Goal: Book appointment/travel/reservation

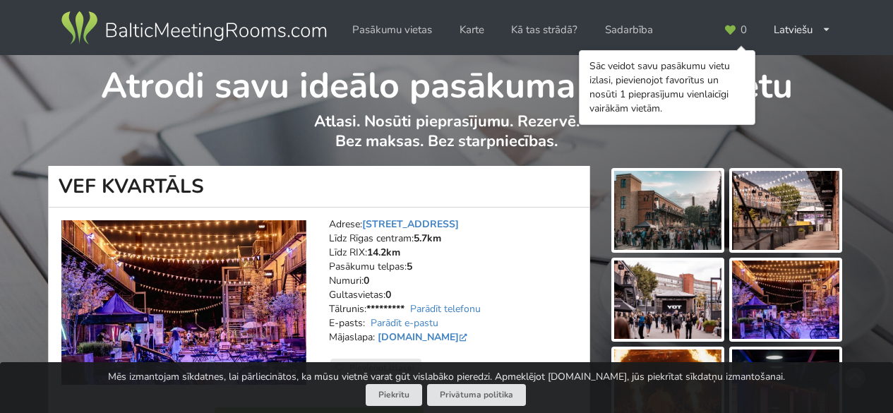
scroll to position [141, 0]
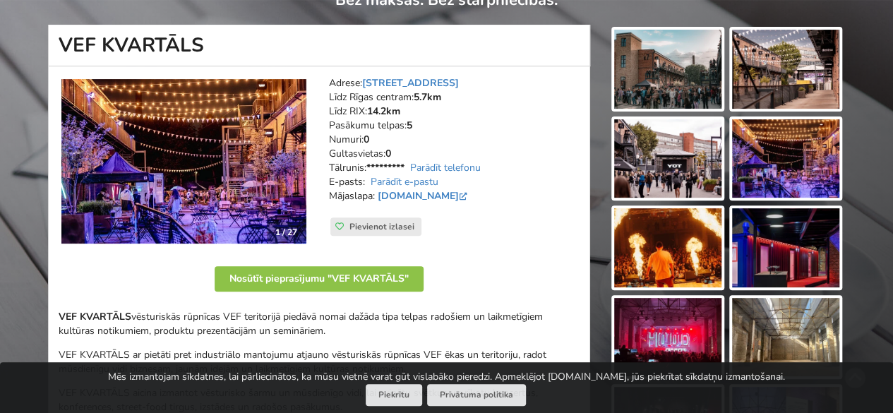
click at [228, 146] on img at bounding box center [183, 161] width 245 height 164
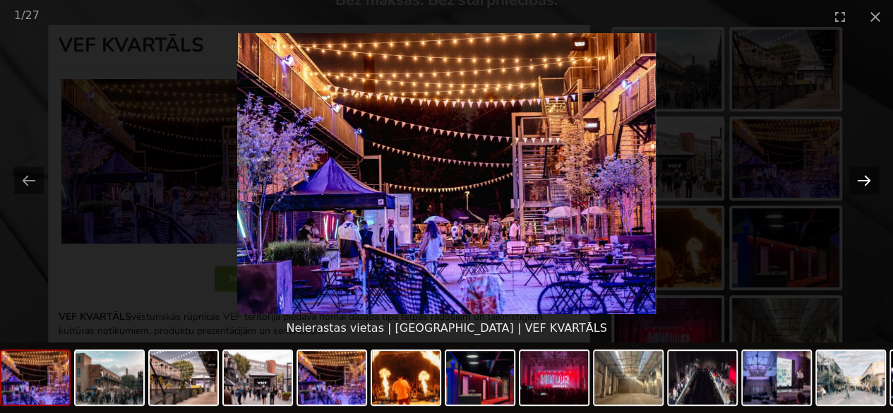
click at [871, 171] on button "Next slide" at bounding box center [864, 181] width 30 height 28
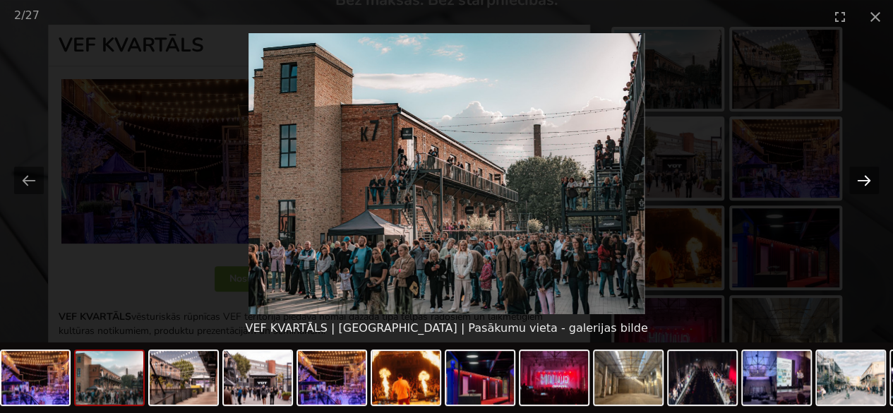
click at [867, 175] on button "Next slide" at bounding box center [864, 181] width 30 height 28
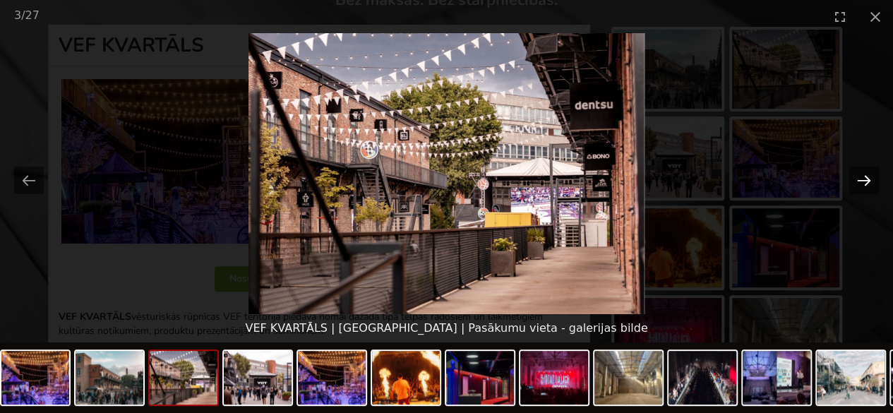
click at [867, 175] on button "Next slide" at bounding box center [864, 181] width 30 height 28
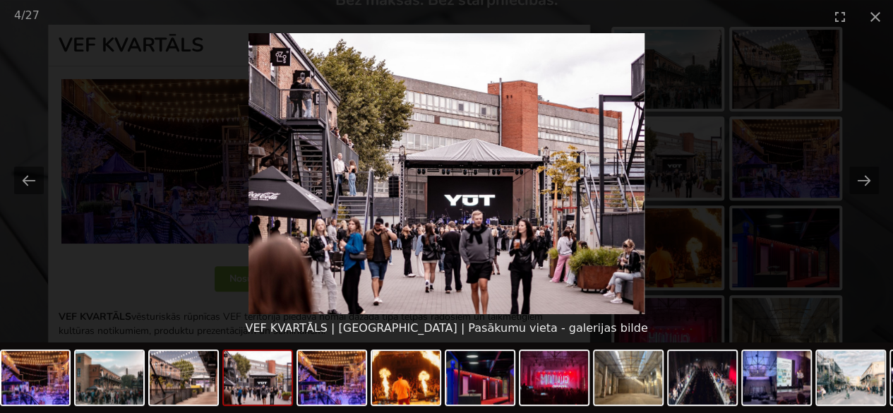
click at [660, 187] on picture at bounding box center [446, 173] width 893 height 281
click at [864, 18] on button "Close gallery" at bounding box center [875, 16] width 35 height 33
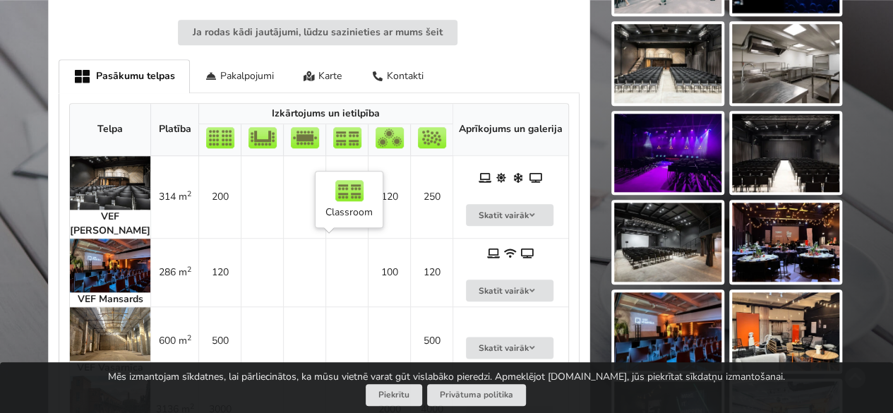
scroll to position [706, 0]
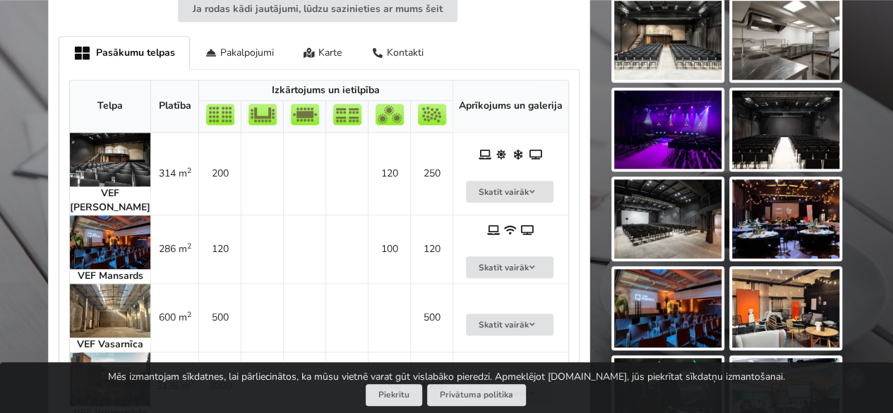
click at [121, 248] on img at bounding box center [110, 242] width 80 height 54
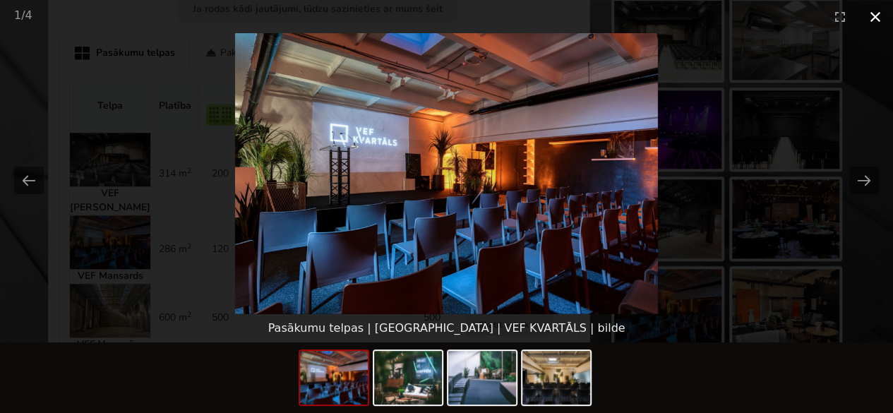
click at [864, 14] on button "Close gallery" at bounding box center [875, 16] width 35 height 33
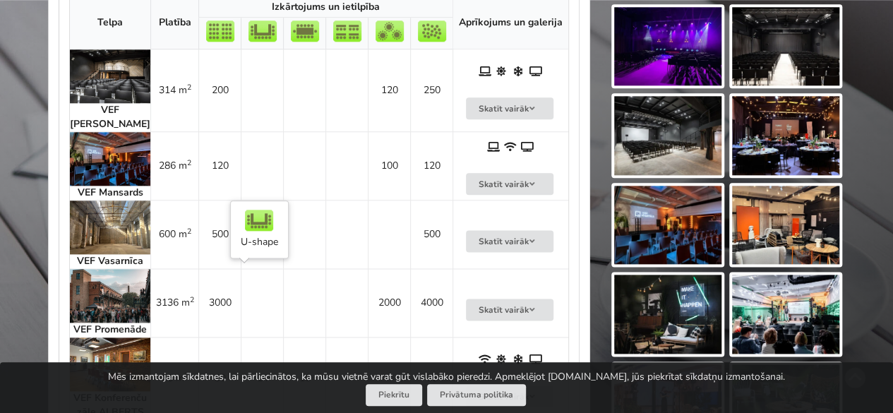
scroll to position [776, 0]
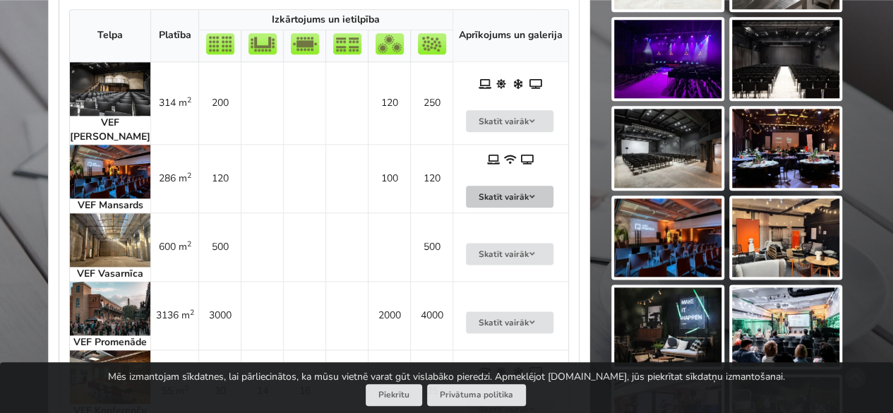
click at [487, 193] on button "Skatīt vairāk" at bounding box center [510, 197] width 88 height 22
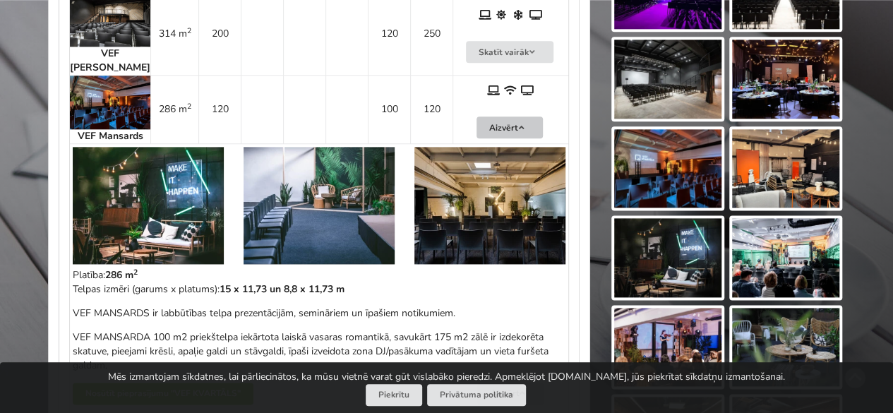
scroll to position [847, 0]
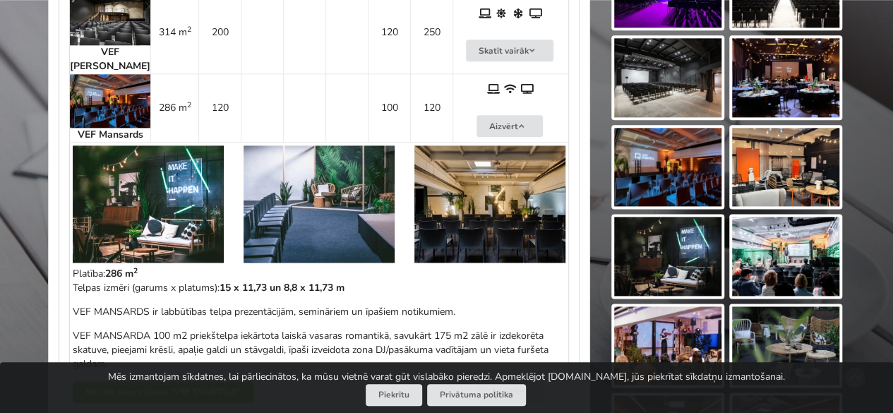
click at [145, 174] on img at bounding box center [148, 203] width 151 height 117
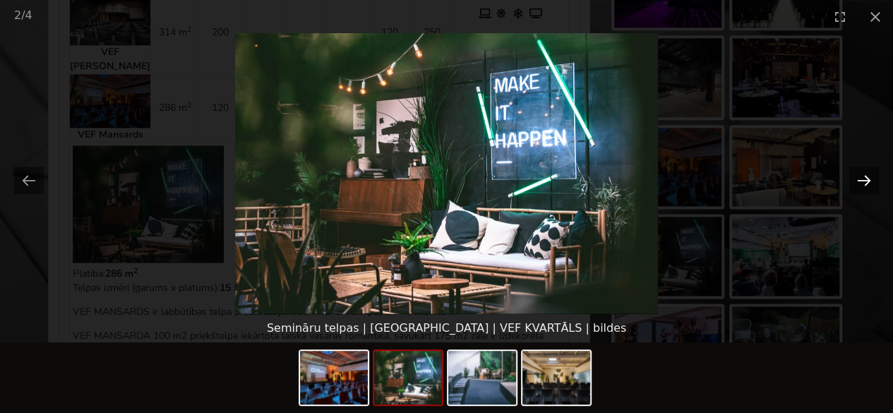
click at [864, 188] on button "Next slide" at bounding box center [864, 181] width 30 height 28
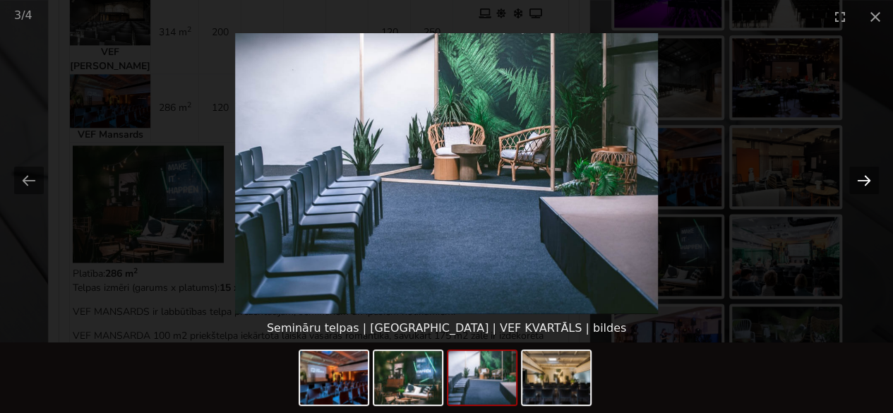
click at [864, 188] on button "Next slide" at bounding box center [864, 181] width 30 height 28
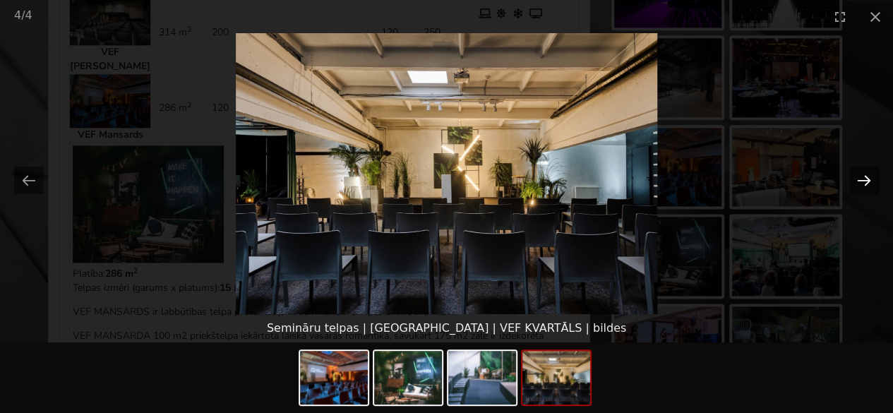
click at [864, 188] on button "Next slide" at bounding box center [864, 181] width 30 height 28
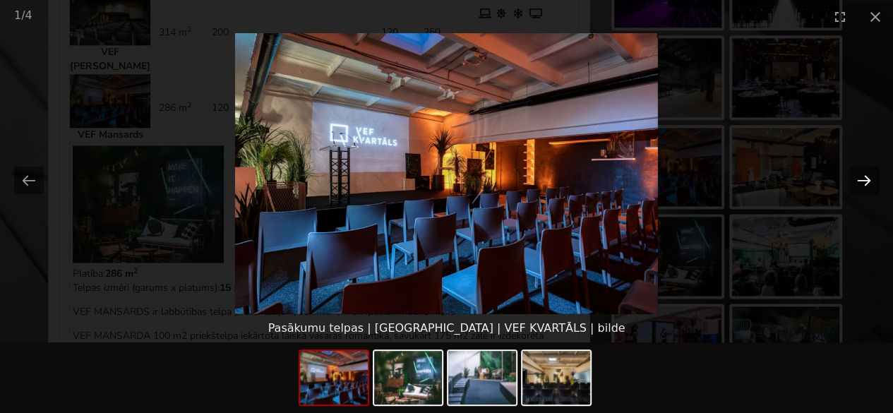
click at [864, 188] on button "Next slide" at bounding box center [864, 181] width 30 height 28
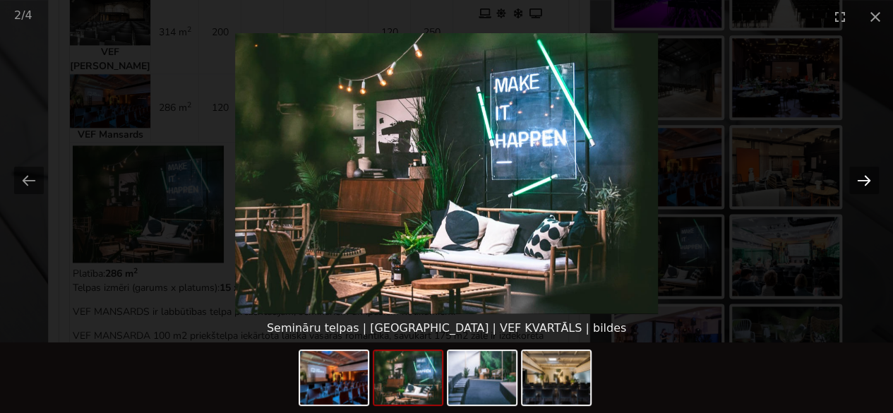
click at [864, 188] on button "Next slide" at bounding box center [864, 181] width 30 height 28
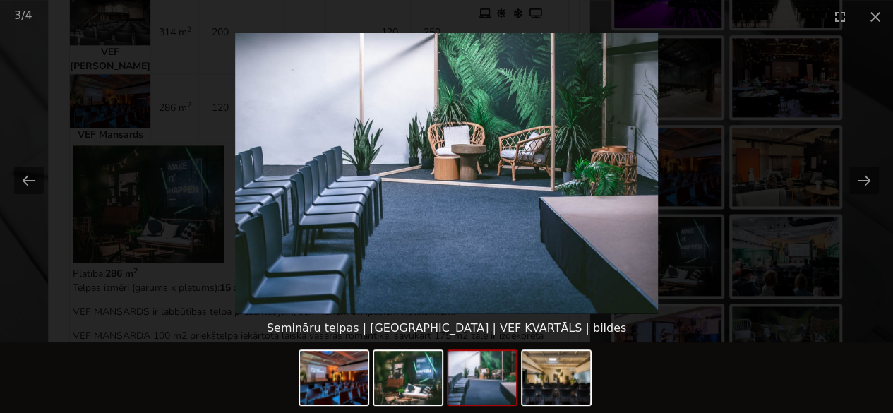
click at [673, 211] on picture at bounding box center [446, 173] width 893 height 281
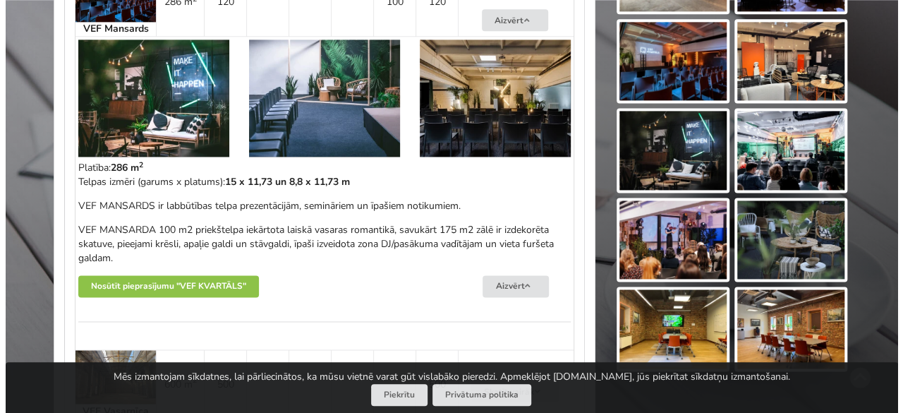
scroll to position [988, 0]
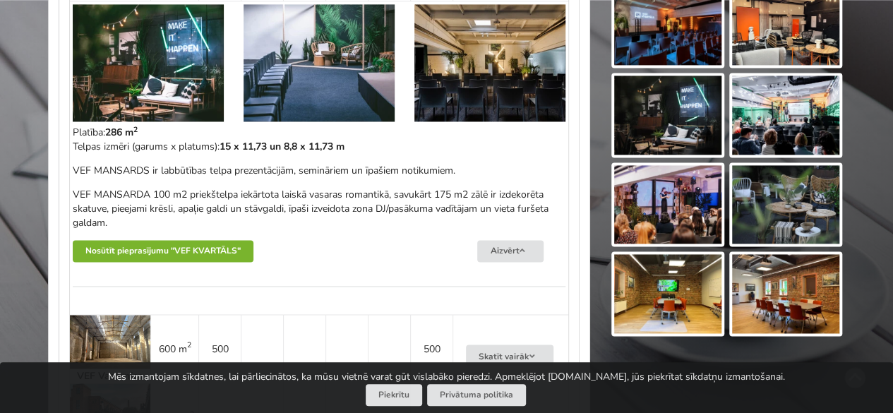
click at [167, 253] on button "Nosūtīt pieprasījumu "VEF KVARTĀLS"" at bounding box center [163, 251] width 181 height 22
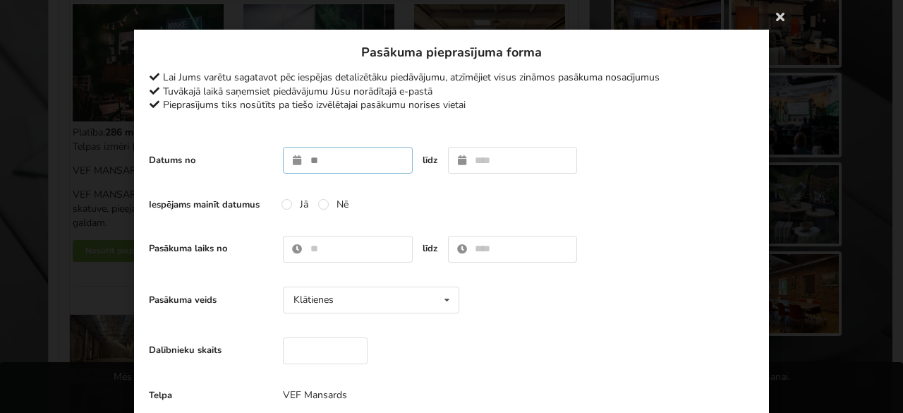
click at [328, 165] on input "text" at bounding box center [348, 160] width 130 height 27
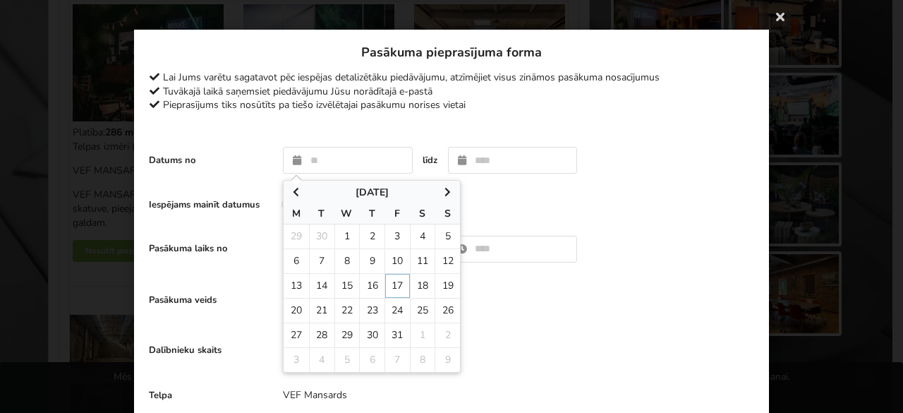
type input "**********"
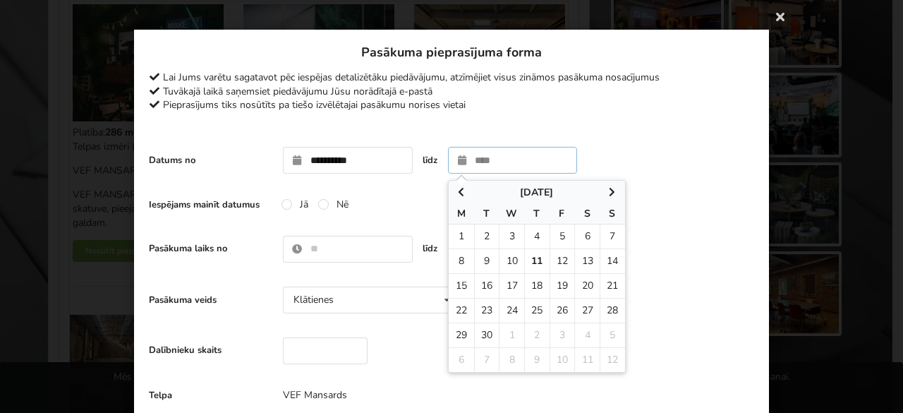
click at [607, 198] on span at bounding box center [612, 193] width 25 height 14
click at [607, 193] on icon at bounding box center [613, 192] width 12 height 10
click at [607, 196] on icon at bounding box center [613, 192] width 12 height 10
click at [607, 191] on icon at bounding box center [613, 192] width 12 height 10
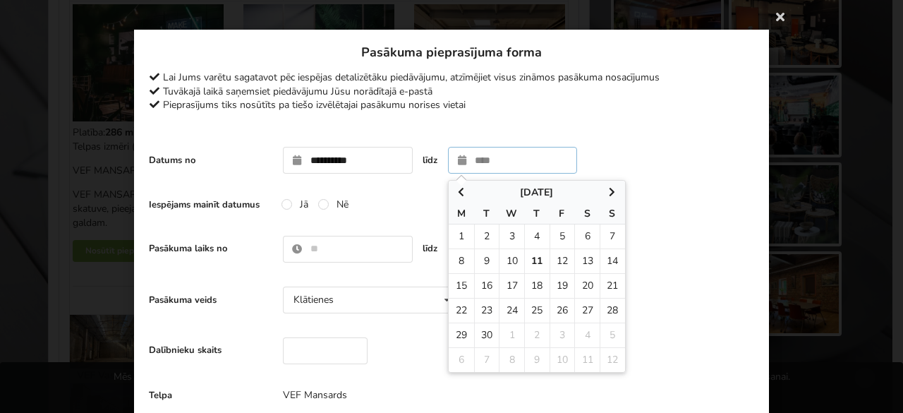
click at [607, 191] on icon at bounding box center [613, 192] width 12 height 10
click at [536, 164] on input "text" at bounding box center [513, 160] width 130 height 27
click at [560, 286] on td "17" at bounding box center [562, 285] width 25 height 25
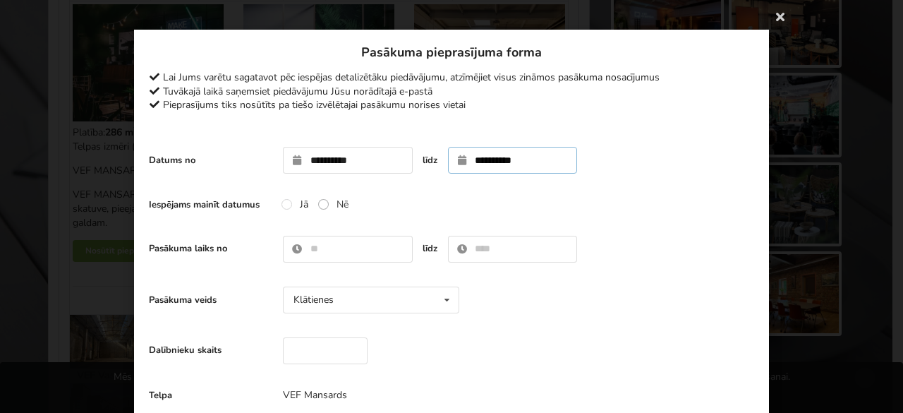
type input "**********"
click at [325, 205] on label "Nē" at bounding box center [333, 204] width 30 height 12
click at [342, 250] on input "text" at bounding box center [348, 249] width 130 height 27
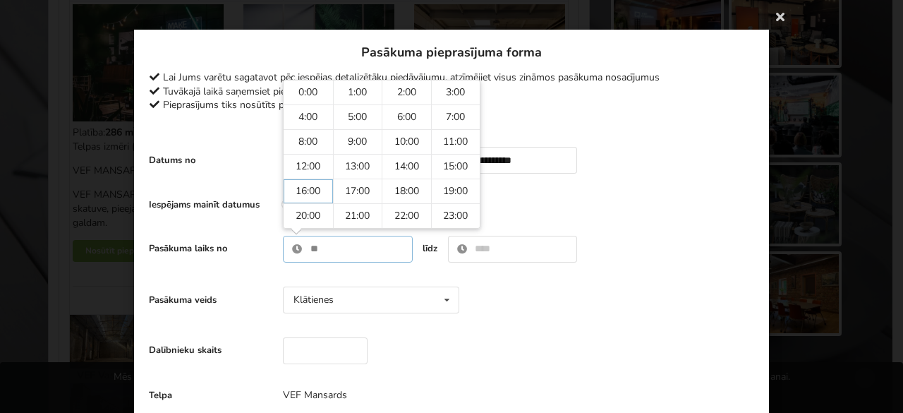
type input "*****"
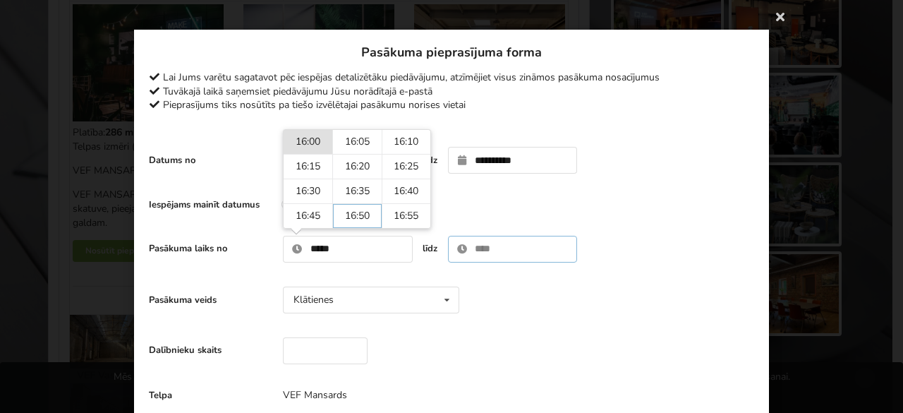
click at [486, 243] on input "text" at bounding box center [513, 249] width 130 height 27
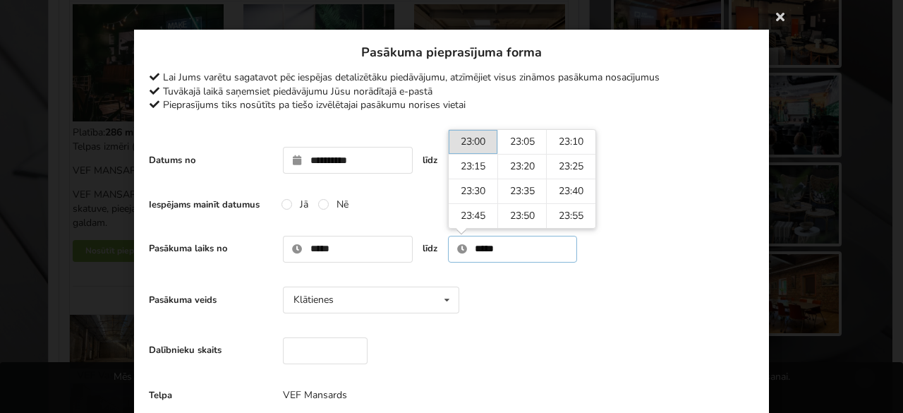
scroll to position [71, 0]
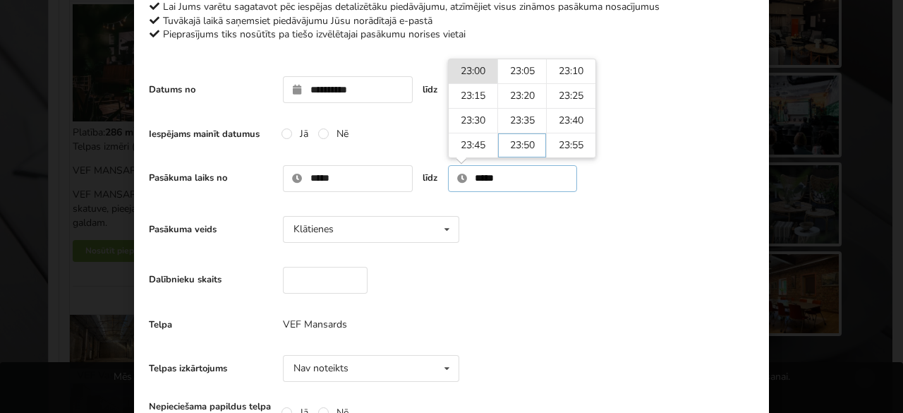
type input "*****"
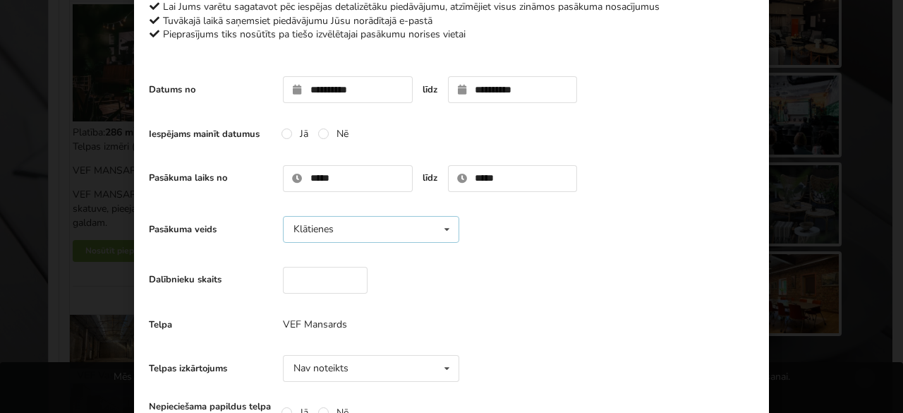
click at [369, 227] on div "Klātienes Klātienes Tiešsaistes Klātienes ar tiešraidi" at bounding box center [371, 229] width 176 height 27
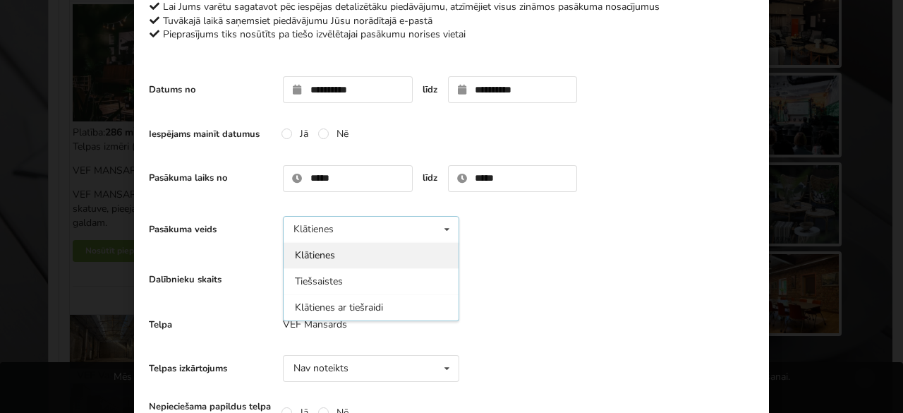
click at [322, 252] on div "Klātienes" at bounding box center [371, 255] width 175 height 26
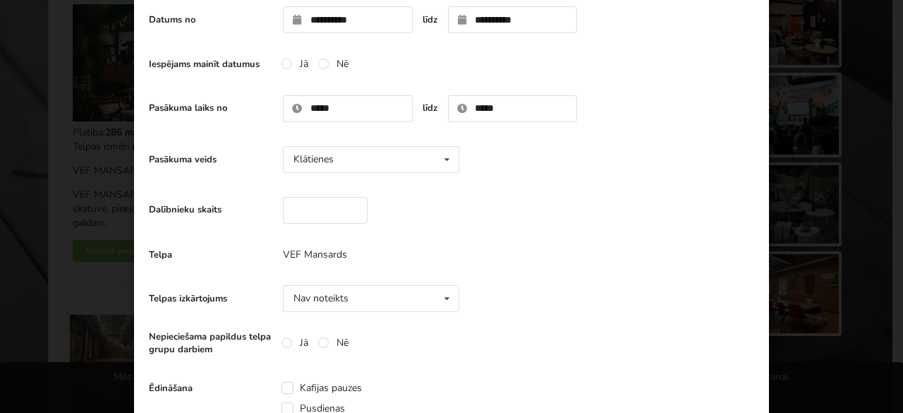
scroll to position [141, 0]
click at [329, 191] on div "Dalībnieku skaits" at bounding box center [452, 209] width 606 height 41
click at [308, 214] on input "number" at bounding box center [325, 209] width 85 height 27
click at [318, 208] on input "**" at bounding box center [325, 209] width 85 height 27
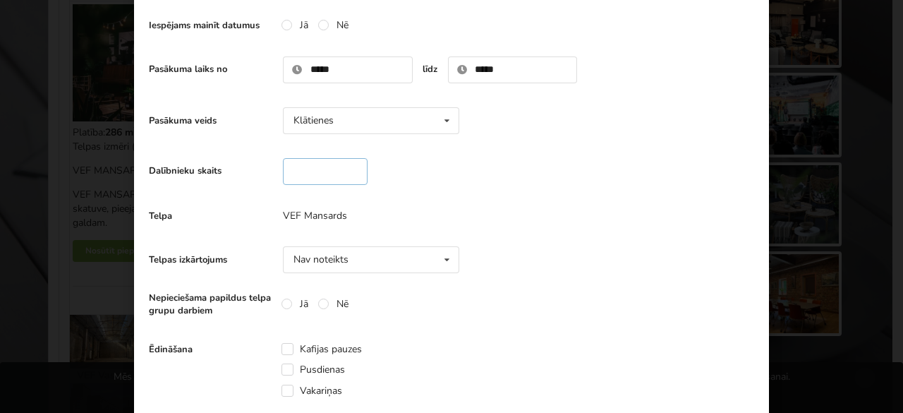
scroll to position [212, 0]
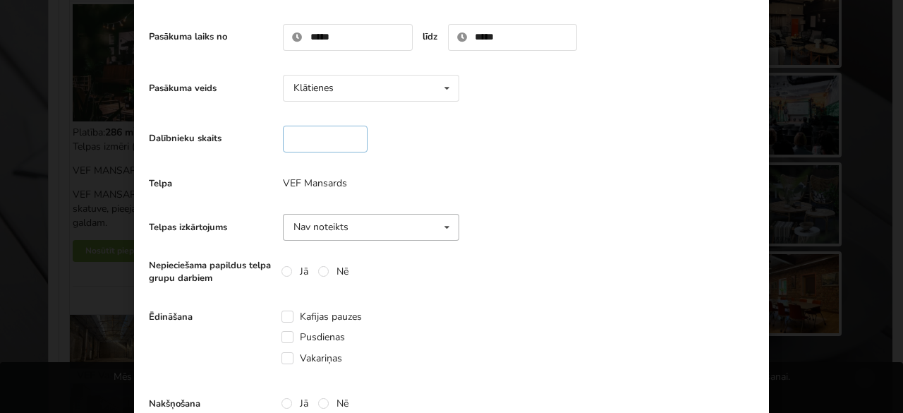
type input "**"
click at [437, 223] on icon at bounding box center [447, 228] width 20 height 26
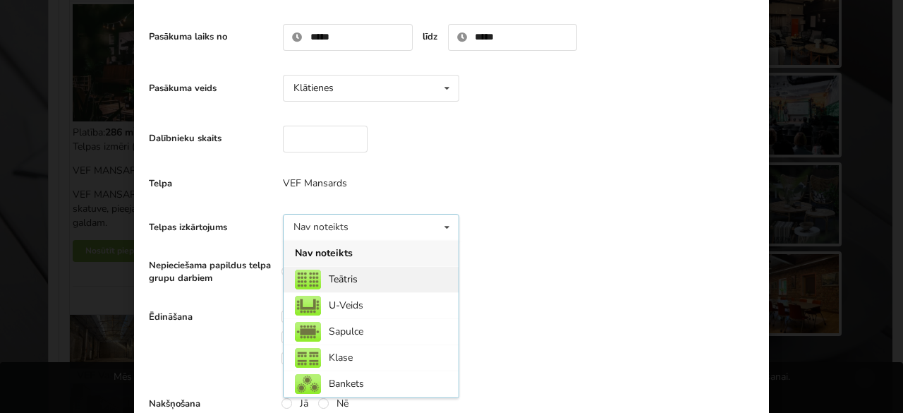
scroll to position [49, 0]
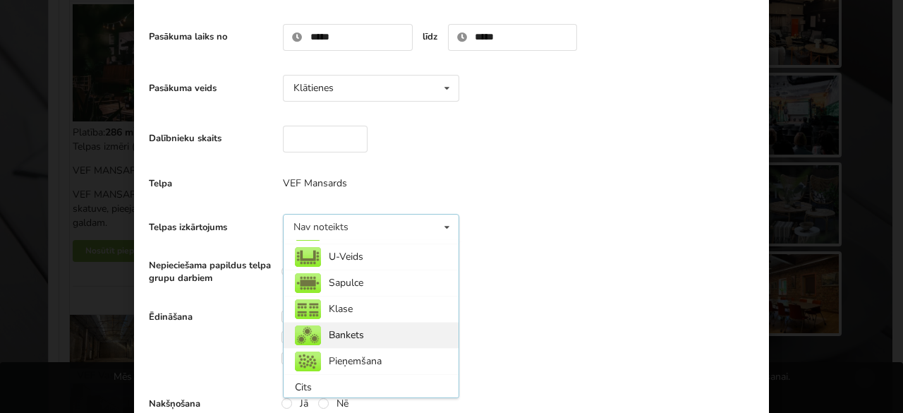
click at [376, 331] on div "Bankets" at bounding box center [371, 335] width 175 height 26
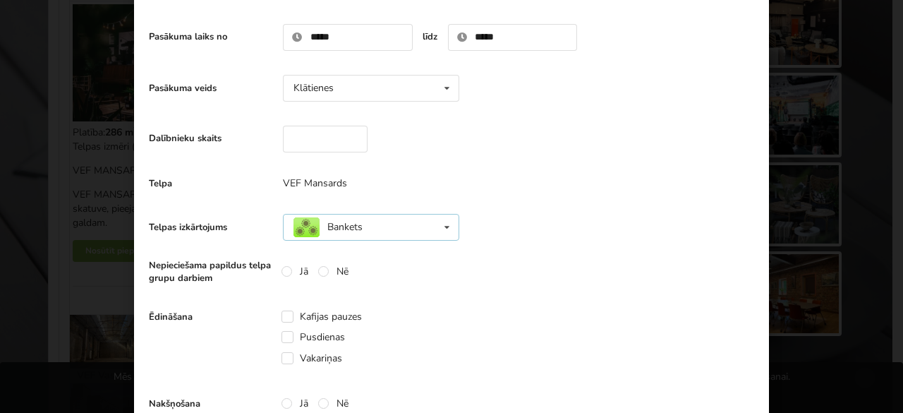
click at [398, 232] on div "Bankets Nav noteikts Teātris U-Veids [GEOGRAPHIC_DATA] Klase" at bounding box center [371, 227] width 176 height 27
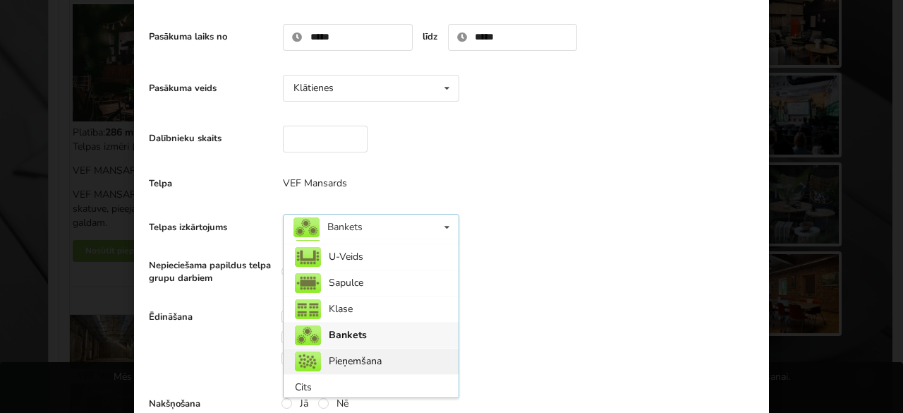
click at [358, 348] on div "Pieņemšana" at bounding box center [371, 361] width 175 height 26
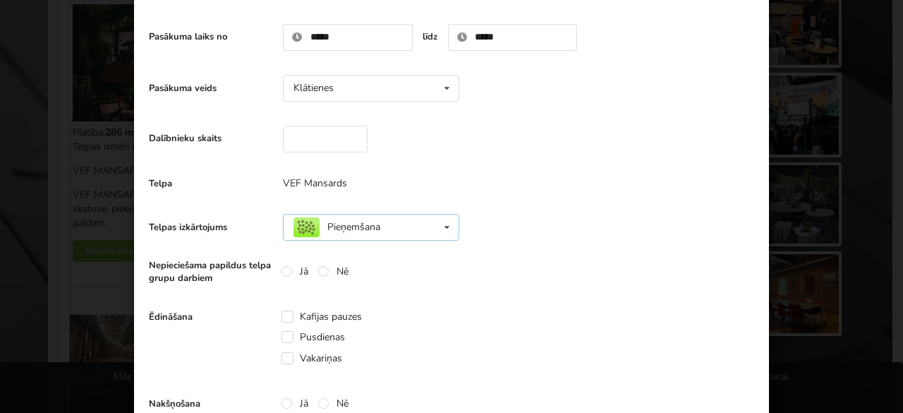
click at [405, 224] on div "Pieņemšana Nav noteikts Teātris U-Veids [GEOGRAPHIC_DATA] Klase" at bounding box center [371, 227] width 176 height 27
click at [575, 296] on div "Ēdināšana Kafijas pauzes Pusdienas [GEOGRAPHIC_DATA]" at bounding box center [452, 338] width 606 height 84
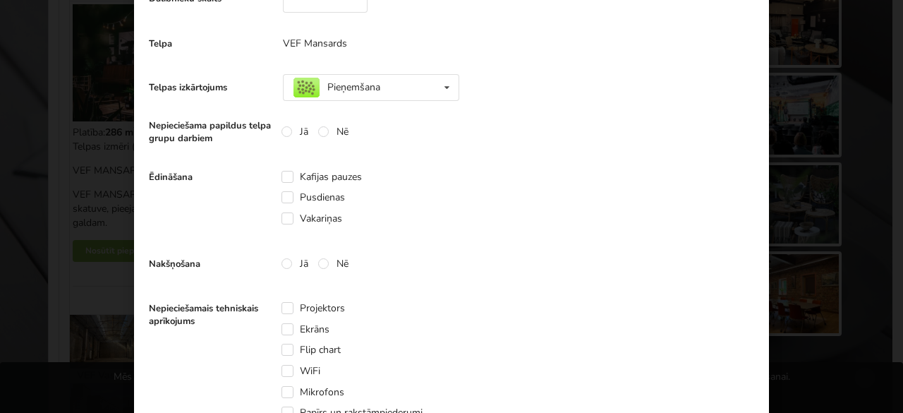
scroll to position [424, 0]
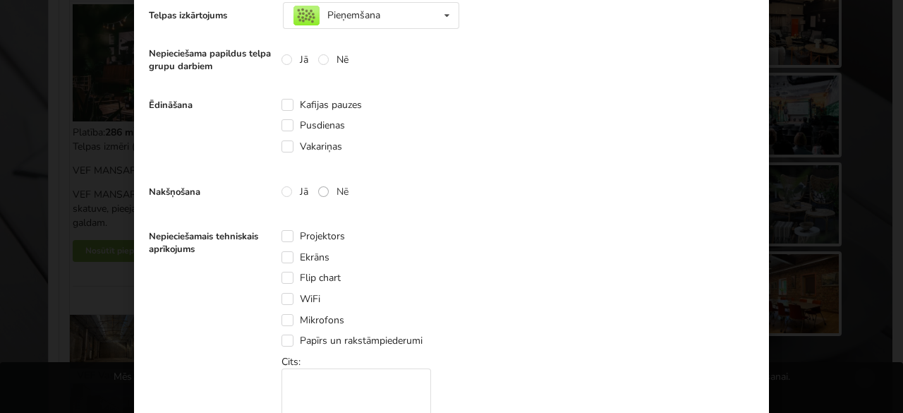
click at [323, 187] on label "Nē" at bounding box center [333, 192] width 30 height 12
click at [311, 234] on label "Projektors" at bounding box center [314, 236] width 64 height 12
click at [316, 317] on label "Mikrofons" at bounding box center [313, 320] width 63 height 12
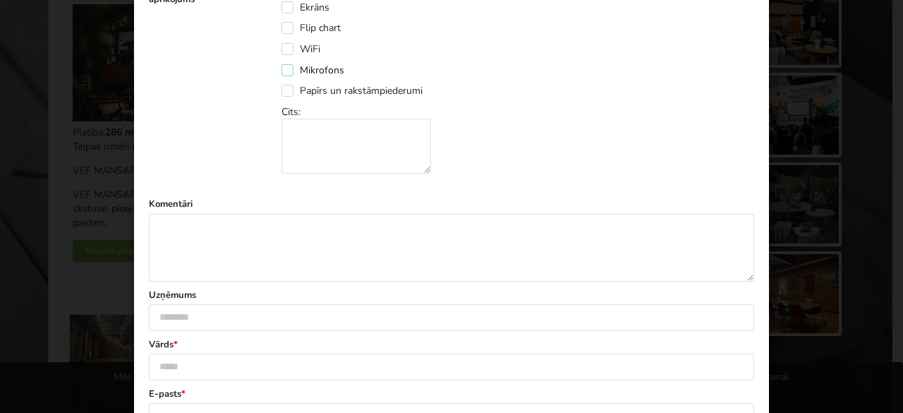
scroll to position [776, 0]
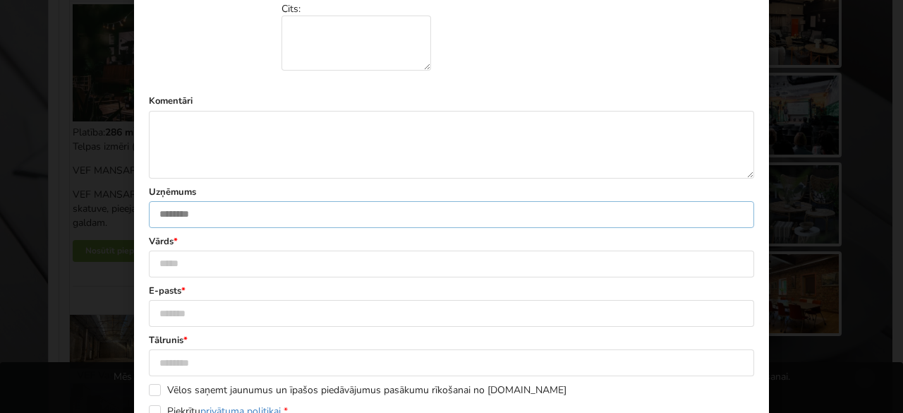
click at [280, 204] on input "text" at bounding box center [452, 214] width 606 height 27
type input "**********"
click at [230, 258] on input "text" at bounding box center [452, 264] width 606 height 27
type input "**********"
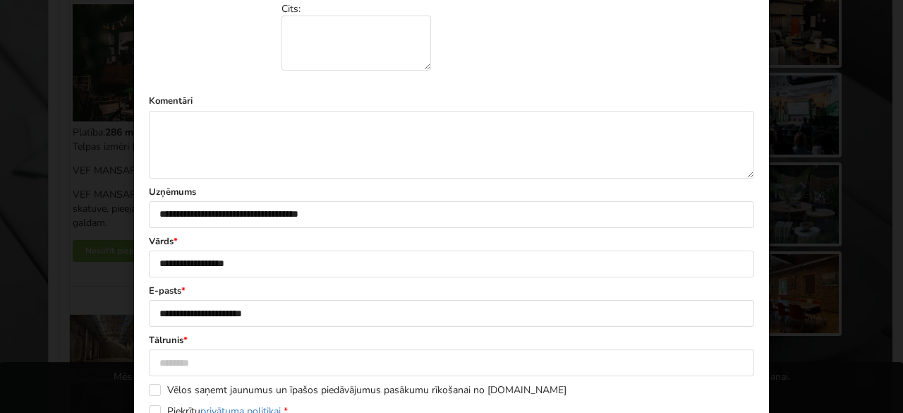
type input "********"
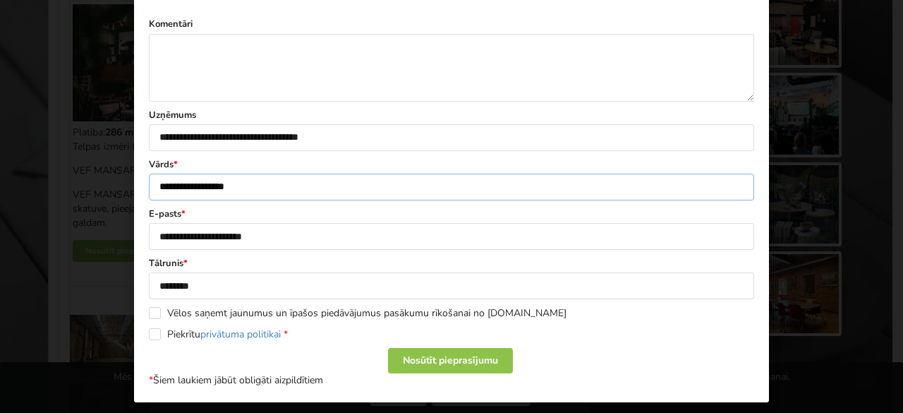
scroll to position [858, 0]
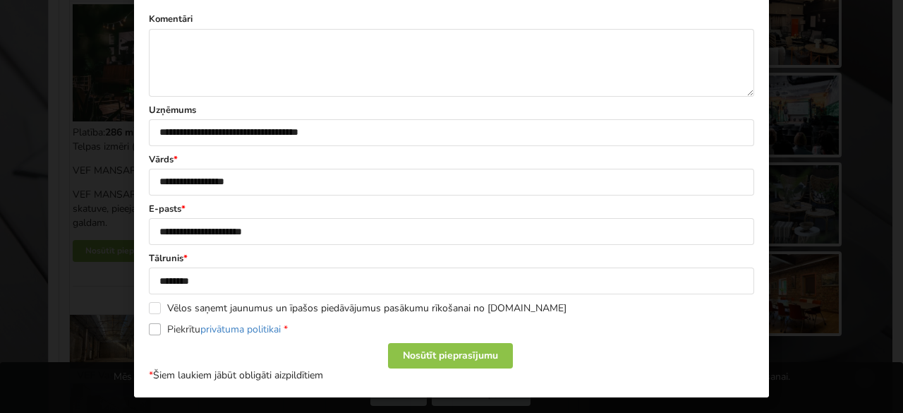
click at [185, 326] on label "Piekrītu privātuma politikai *" at bounding box center [218, 329] width 139 height 12
click at [444, 347] on div "Nosūtīt pieprasījumu" at bounding box center [450, 355] width 125 height 25
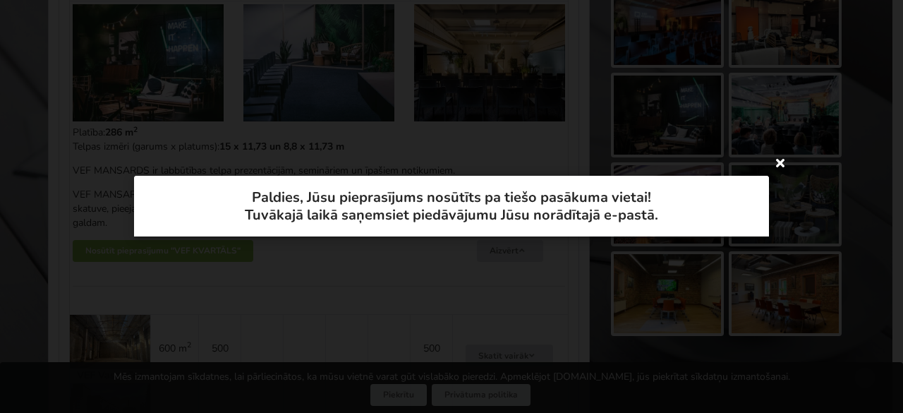
click at [773, 164] on icon at bounding box center [780, 162] width 23 height 23
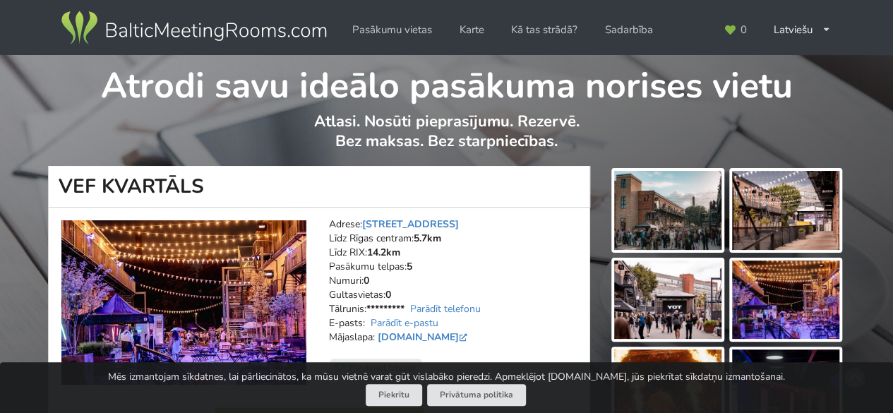
click at [685, 215] on img at bounding box center [667, 210] width 107 height 79
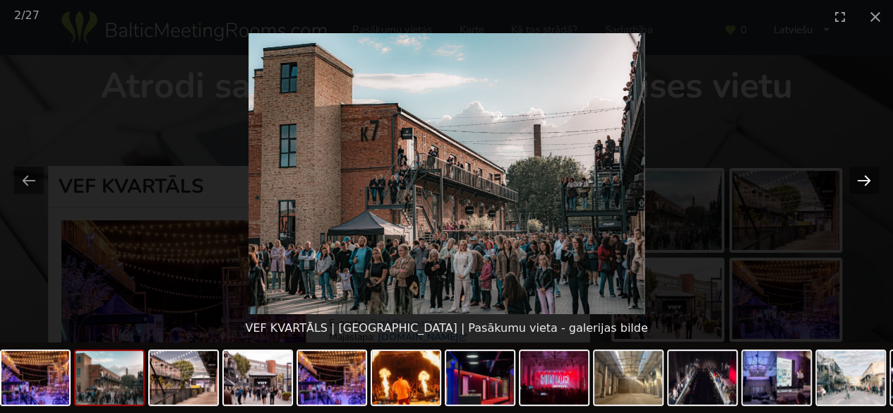
click at [855, 177] on button "Next slide" at bounding box center [864, 181] width 30 height 28
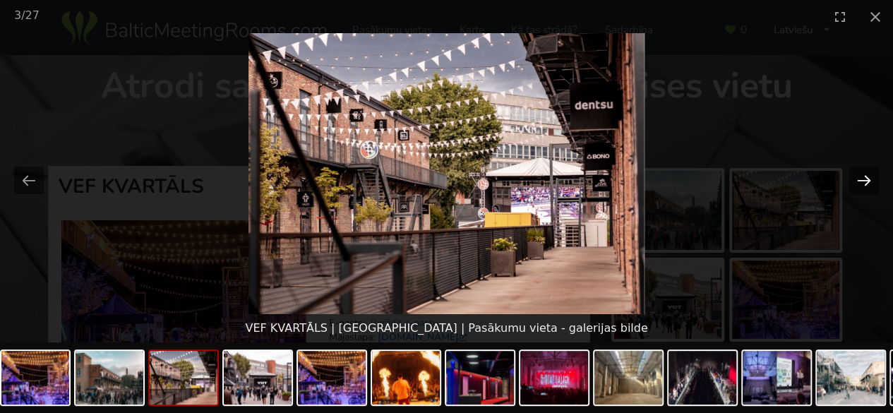
click at [855, 176] on button "Next slide" at bounding box center [864, 181] width 30 height 28
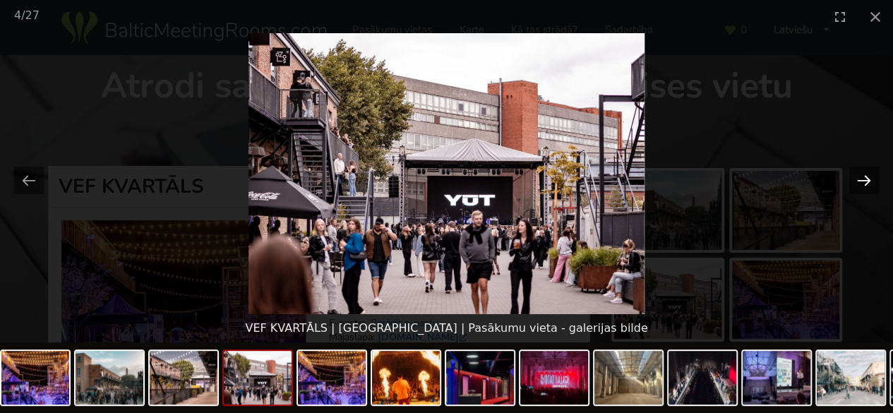
click at [855, 176] on button "Next slide" at bounding box center [864, 181] width 30 height 28
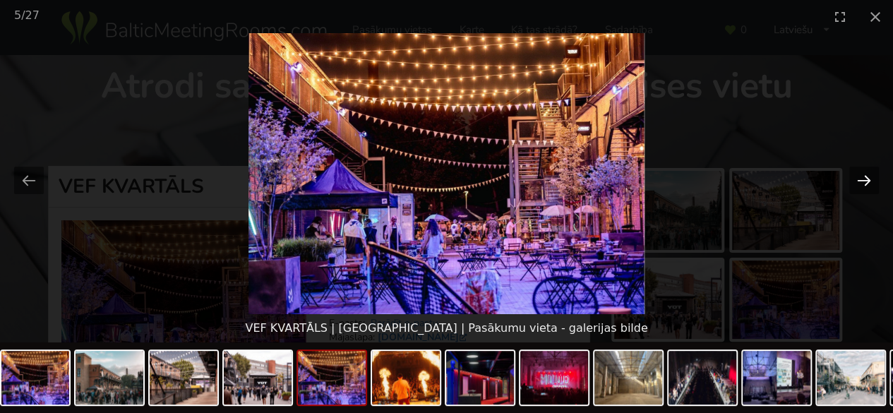
click at [855, 176] on button "Next slide" at bounding box center [864, 181] width 30 height 28
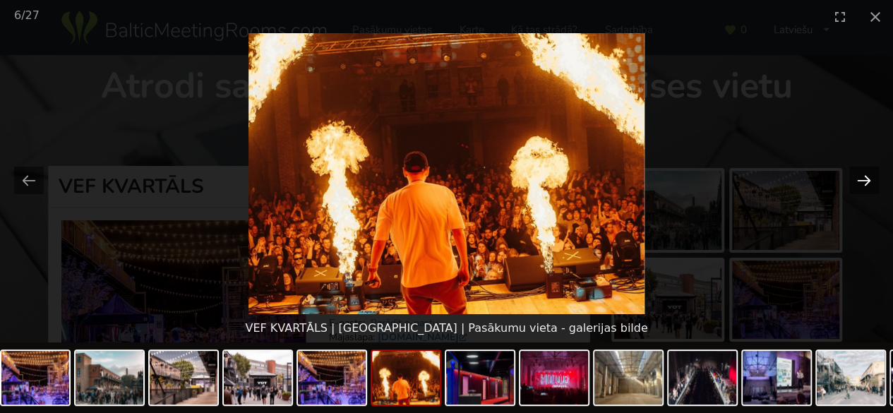
click at [855, 176] on button "Next slide" at bounding box center [864, 181] width 30 height 28
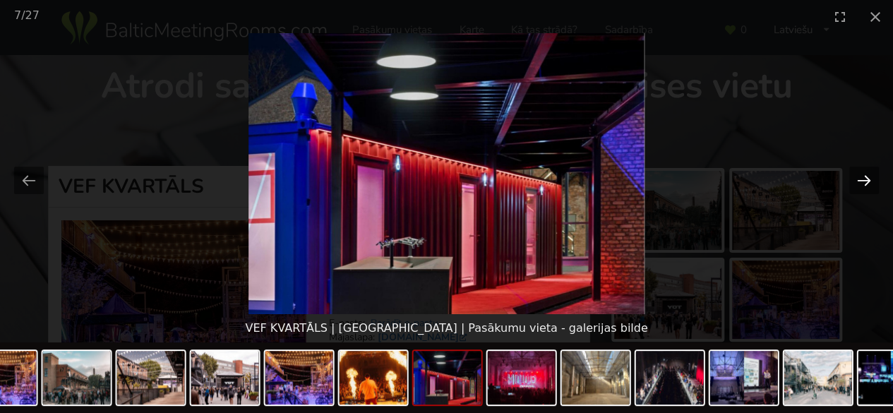
click at [855, 176] on button "Next slide" at bounding box center [864, 181] width 30 height 28
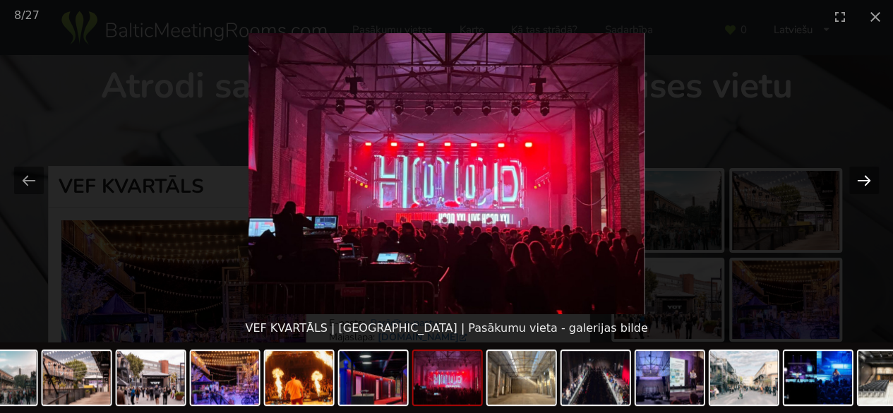
click at [855, 176] on button "Next slide" at bounding box center [864, 181] width 30 height 28
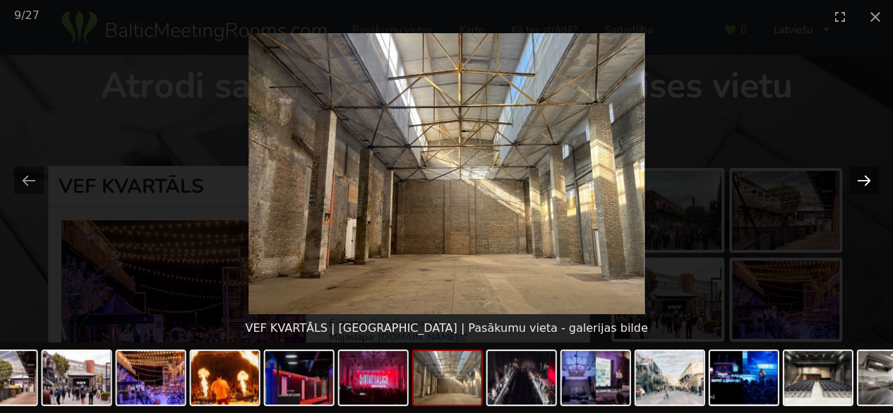
click at [855, 176] on button "Next slide" at bounding box center [864, 181] width 30 height 28
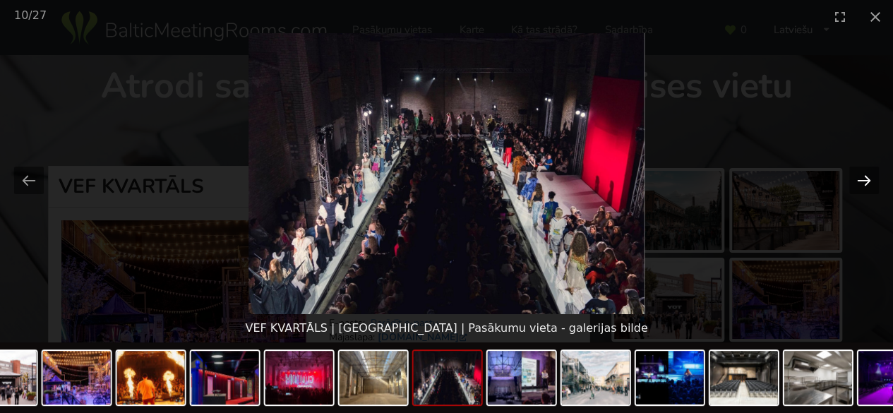
click at [855, 176] on button "Next slide" at bounding box center [864, 181] width 30 height 28
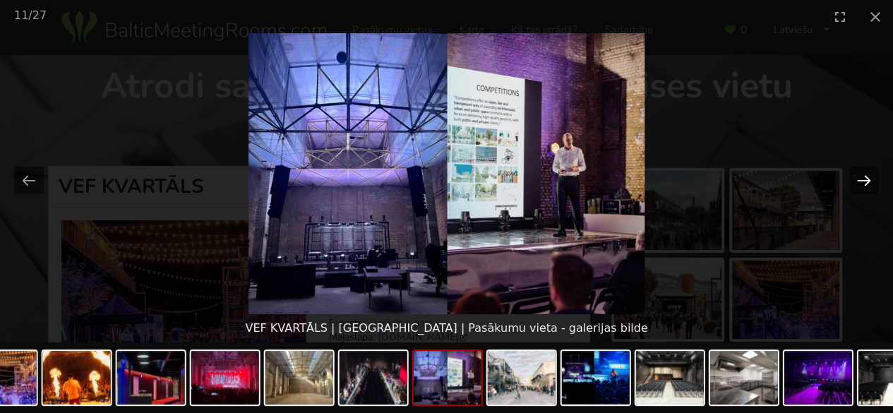
click at [855, 176] on button "Next slide" at bounding box center [864, 181] width 30 height 28
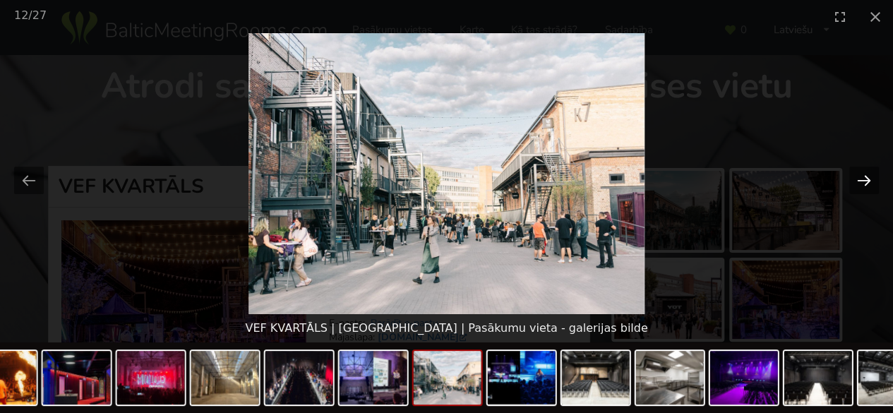
click at [855, 176] on button "Next slide" at bounding box center [864, 181] width 30 height 28
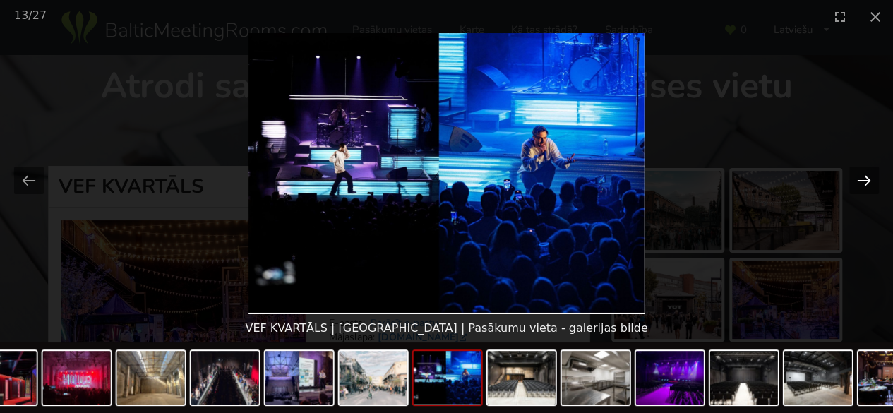
click at [855, 177] on button "Next slide" at bounding box center [864, 181] width 30 height 28
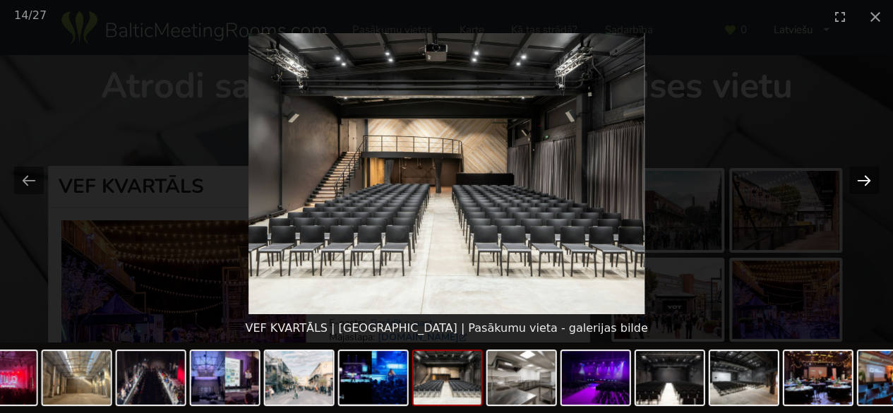
click at [855, 177] on button "Next slide" at bounding box center [864, 181] width 30 height 28
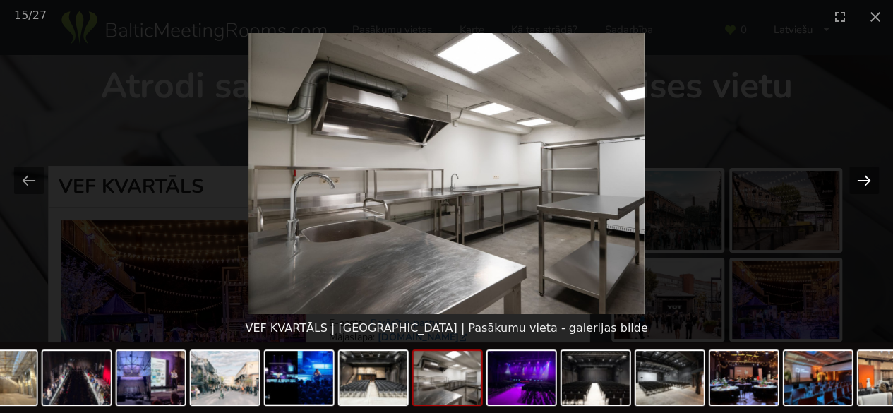
click at [855, 177] on button "Next slide" at bounding box center [864, 181] width 30 height 28
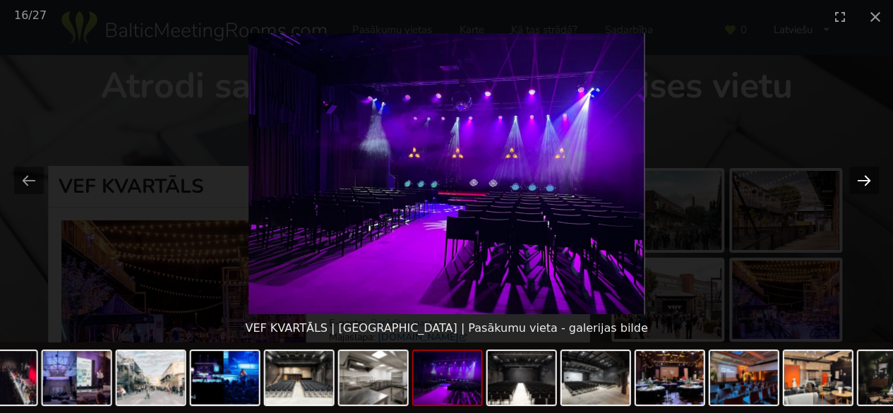
click at [855, 177] on button "Next slide" at bounding box center [864, 181] width 30 height 28
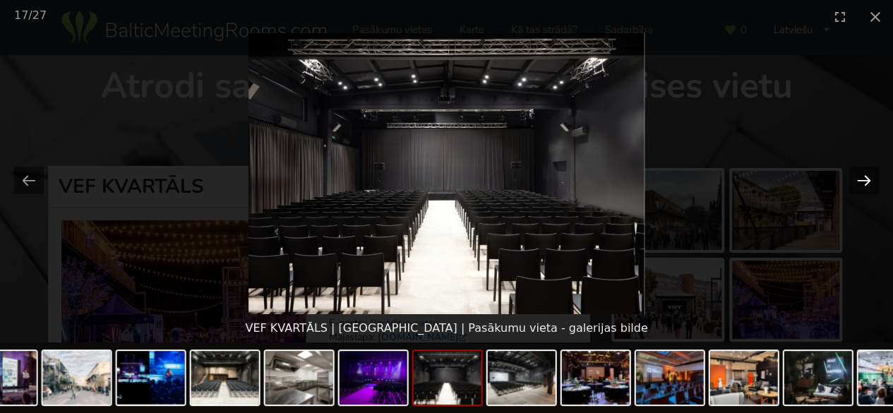
click at [855, 177] on button "Next slide" at bounding box center [864, 181] width 30 height 28
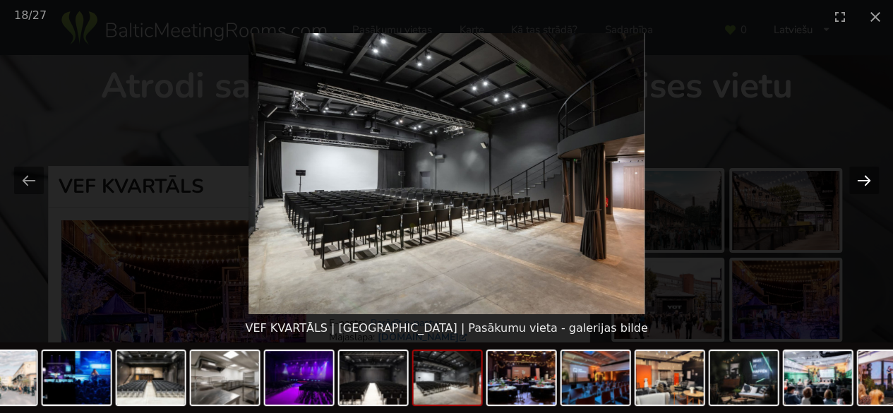
click at [855, 177] on button "Next slide" at bounding box center [864, 181] width 30 height 28
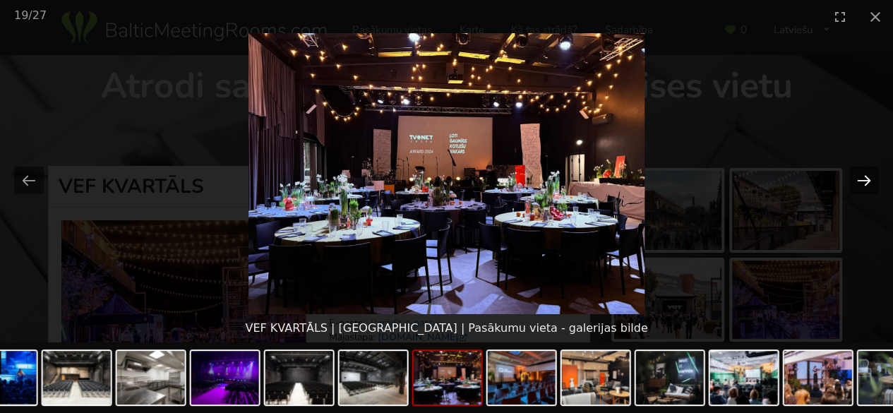
click at [855, 177] on button "Next slide" at bounding box center [864, 181] width 30 height 28
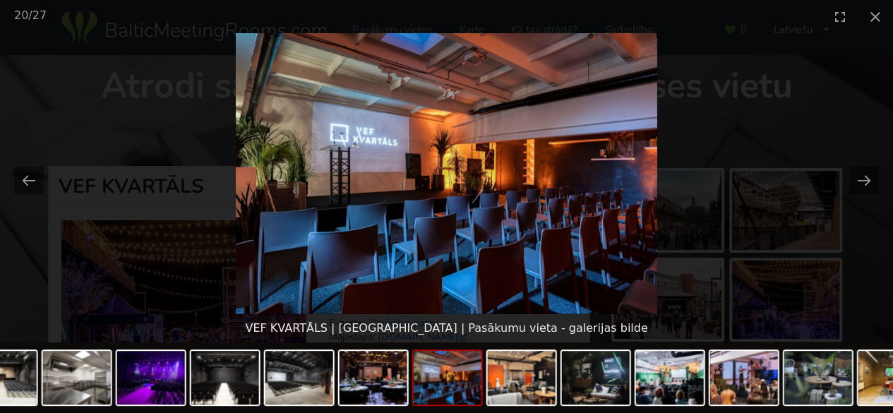
drag, startPoint x: 32, startPoint y: 186, endPoint x: 49, endPoint y: 186, distance: 17.0
click at [32, 186] on button "Previous slide" at bounding box center [29, 181] width 30 height 28
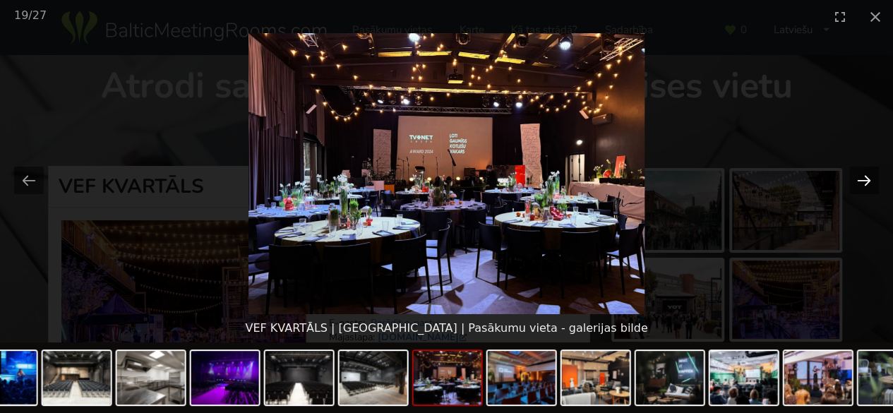
click at [865, 177] on button "Next slide" at bounding box center [864, 181] width 30 height 28
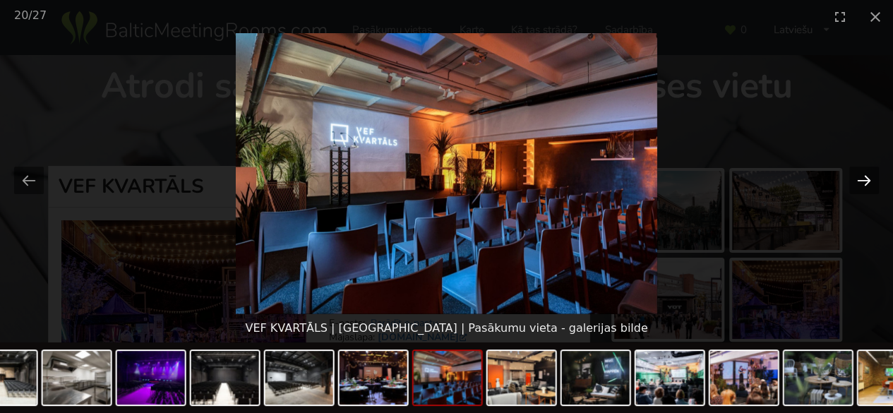
click at [864, 177] on button "Next slide" at bounding box center [864, 181] width 30 height 28
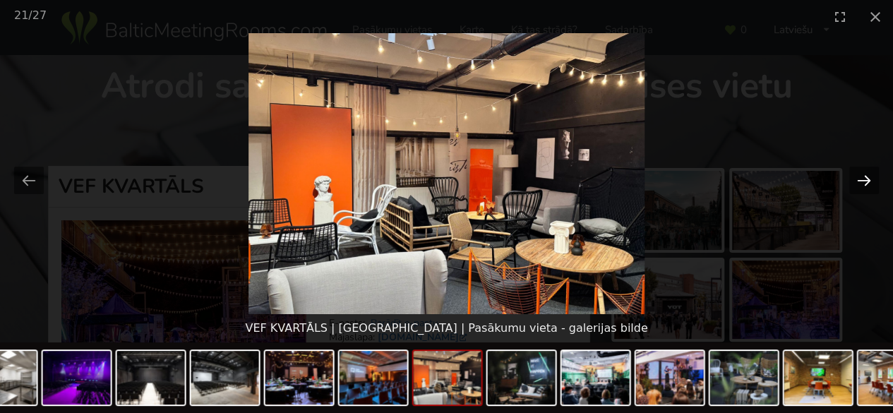
click at [864, 177] on button "Next slide" at bounding box center [864, 181] width 30 height 28
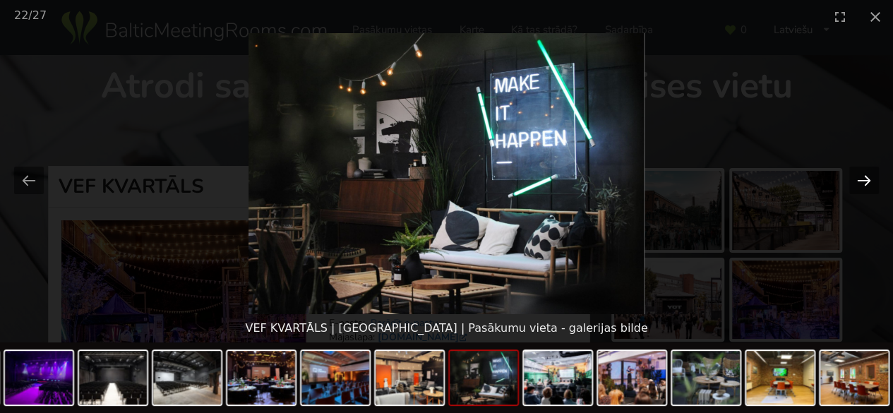
click at [864, 177] on button "Next slide" at bounding box center [864, 181] width 30 height 28
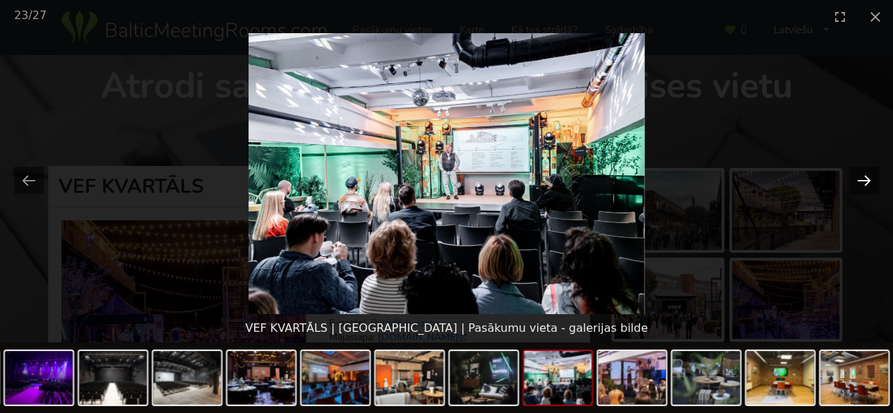
click at [864, 177] on button "Next slide" at bounding box center [864, 181] width 30 height 28
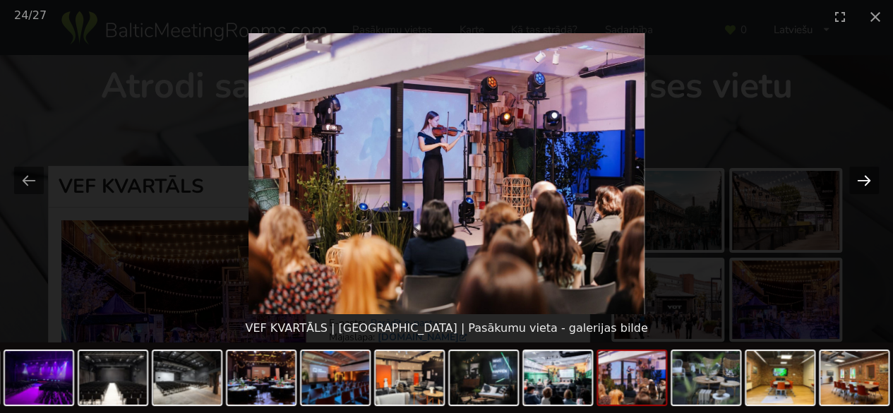
click at [864, 178] on button "Next slide" at bounding box center [864, 181] width 30 height 28
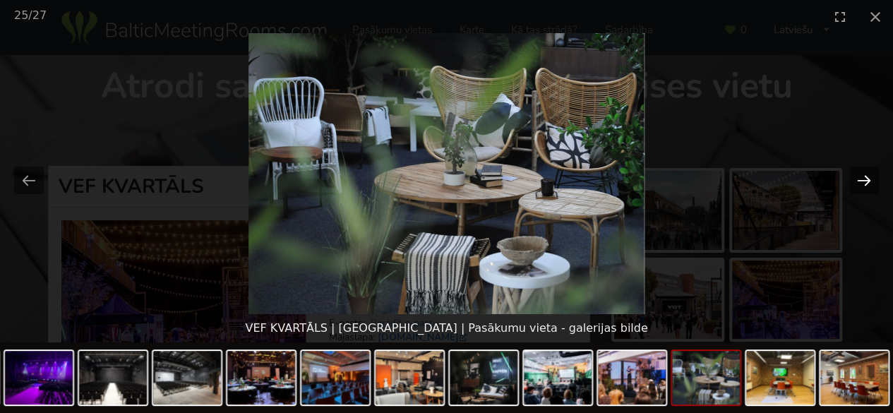
click at [864, 178] on button "Next slide" at bounding box center [864, 181] width 30 height 28
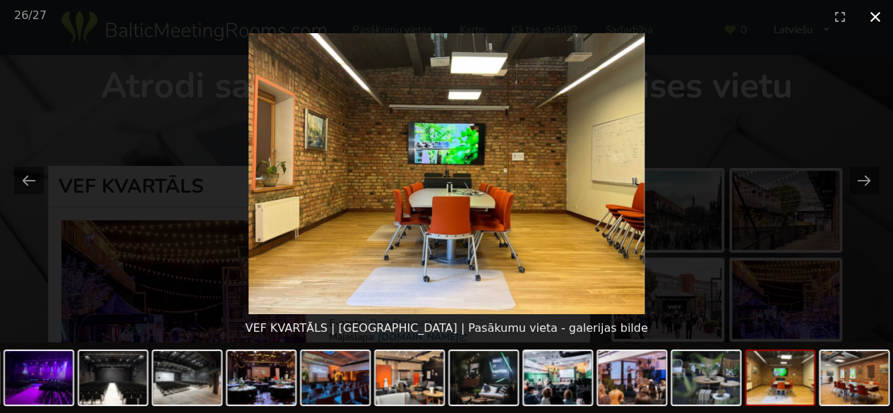
click at [877, 20] on button "Close gallery" at bounding box center [875, 16] width 35 height 33
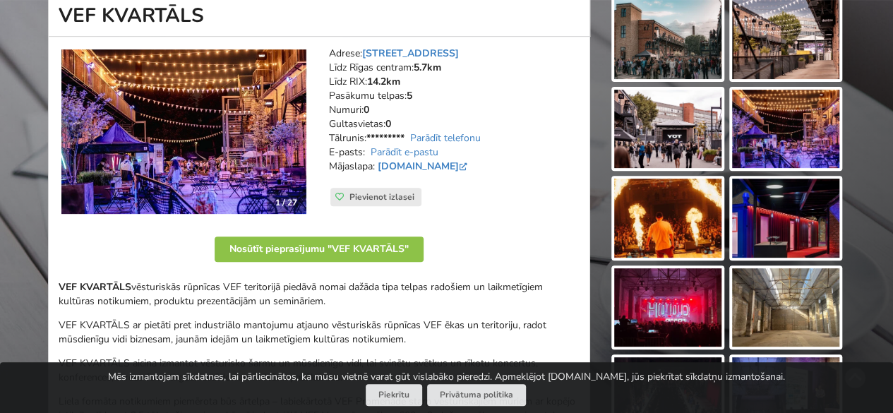
scroll to position [212, 0]
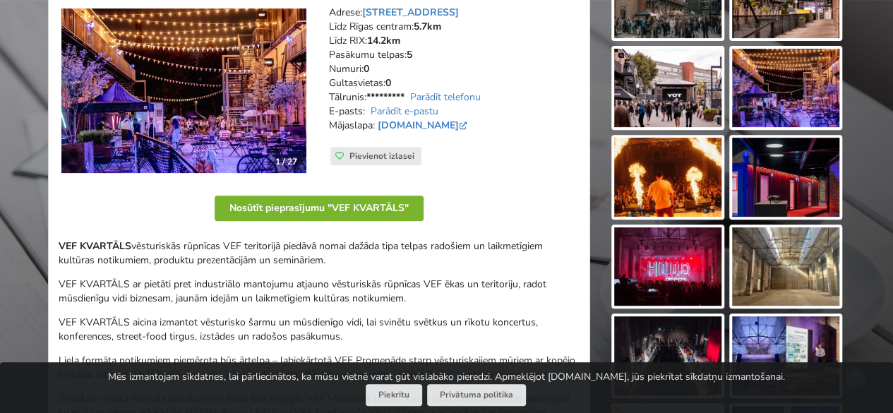
click at [353, 206] on button "Nosūtīt pieprasījumu "VEF KVARTĀLS"" at bounding box center [319, 208] width 209 height 25
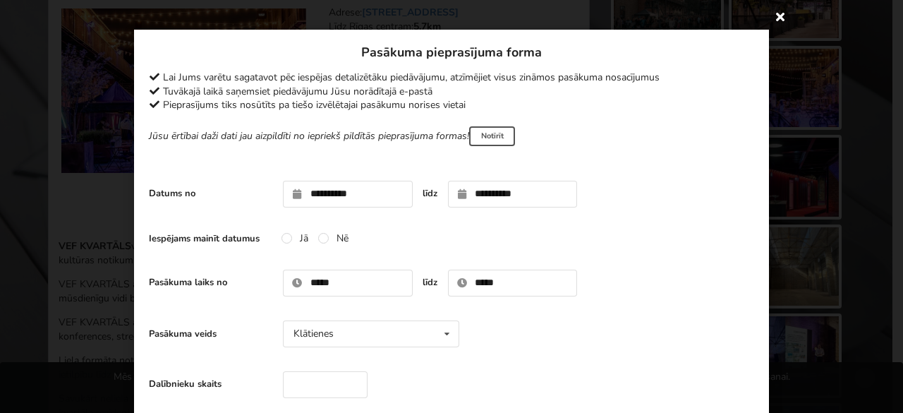
click at [776, 20] on icon at bounding box center [780, 16] width 23 height 23
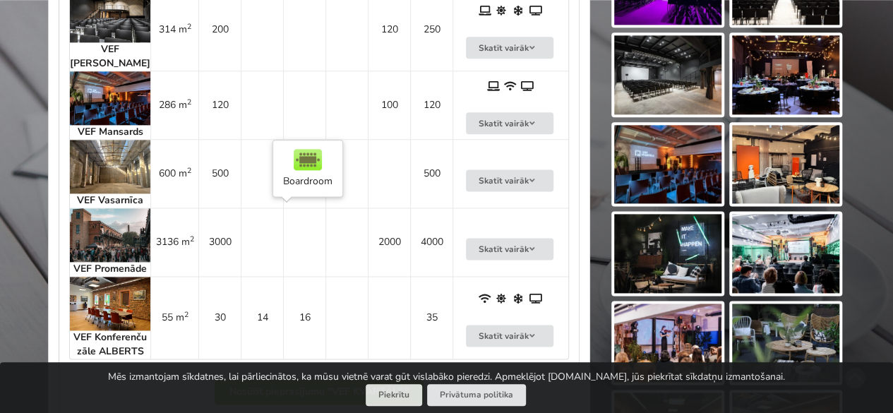
scroll to position [847, 0]
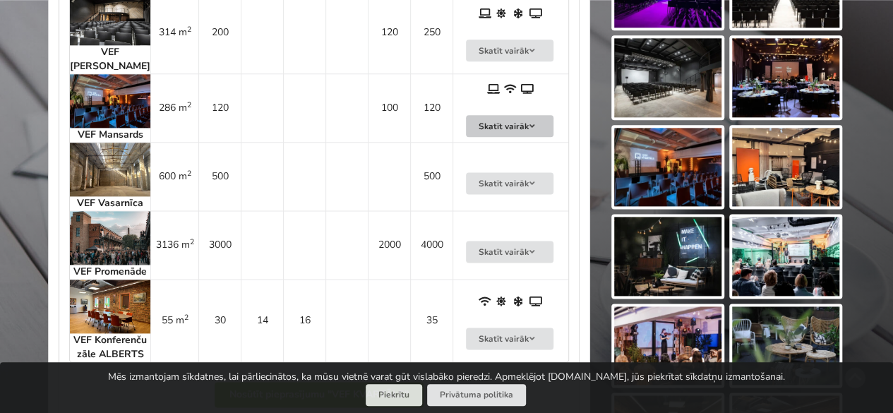
click at [490, 126] on button "Skatīt vairāk" at bounding box center [510, 126] width 88 height 22
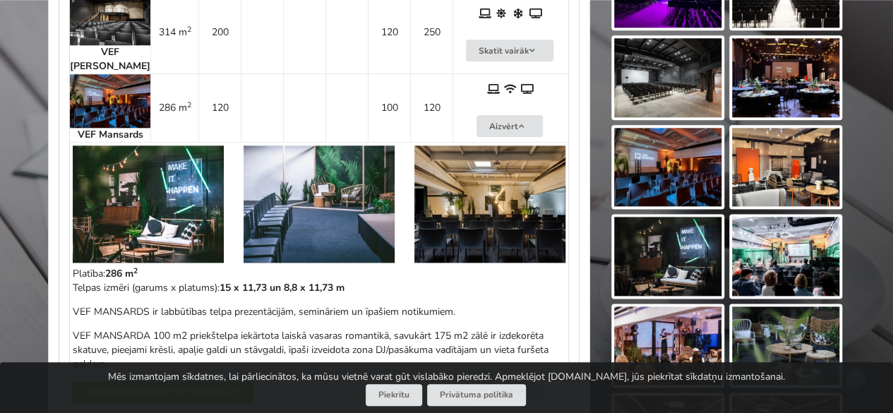
click at [174, 214] on img at bounding box center [148, 203] width 151 height 117
